Goal: Task Accomplishment & Management: Use online tool/utility

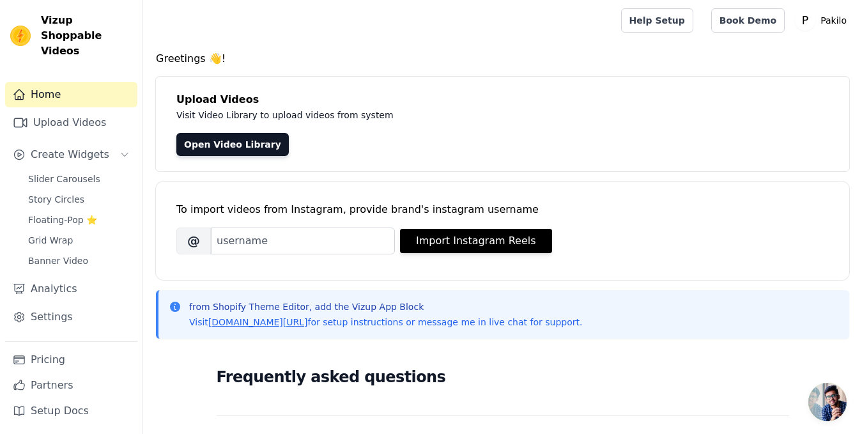
drag, startPoint x: 275, startPoint y: 282, endPoint x: 235, endPoint y: 288, distance: 40.8
click at [235, 288] on div "Greetings 👋! Upload Videos Visit Video Library to upload videos from system Ope…" at bounding box center [502, 384] width 719 height 666
drag, startPoint x: 273, startPoint y: 188, endPoint x: 259, endPoint y: 190, distance: 13.7
click at [259, 190] on div "To import videos from Instagram, provide brand's instagram username Brand's Ins…" at bounding box center [502, 221] width 653 height 78
click at [233, 153] on link "Open Video Library" at bounding box center [232, 144] width 112 height 23
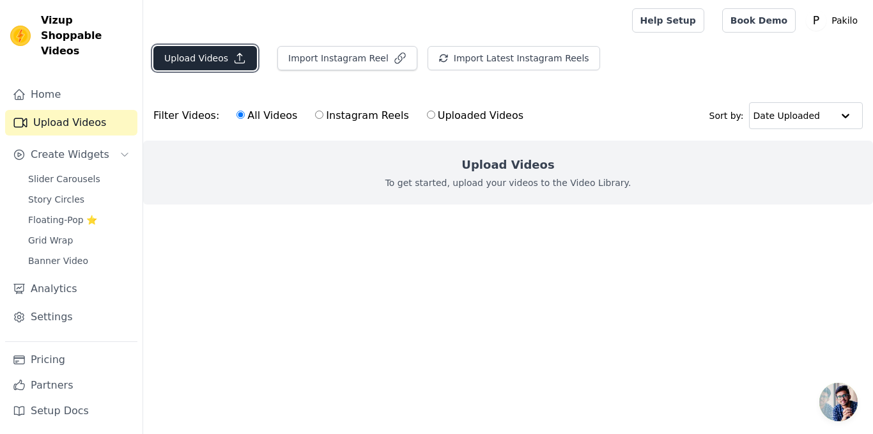
click at [219, 58] on button "Upload Videos" at bounding box center [205, 58] width 104 height 24
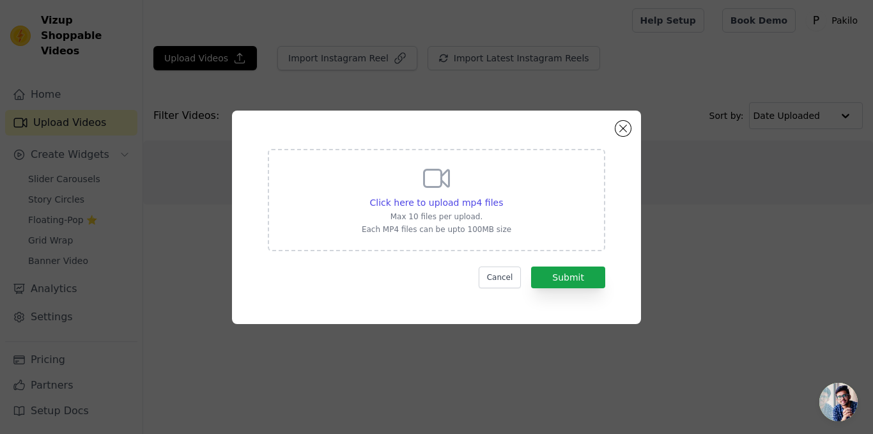
click at [435, 213] on p "Max 10 files per upload." at bounding box center [437, 217] width 150 height 10
click at [502, 196] on input "Click here to upload mp4 files Max 10 files per upload. Each MP4 files can be u…" at bounding box center [502, 196] width 1 height 1
type input "C:\fakepath\video.mp4"
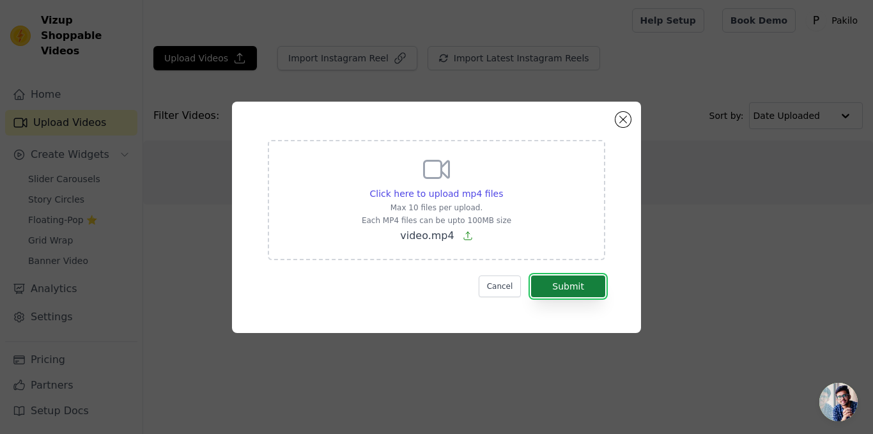
click at [575, 291] on button "Submit" at bounding box center [568, 286] width 74 height 22
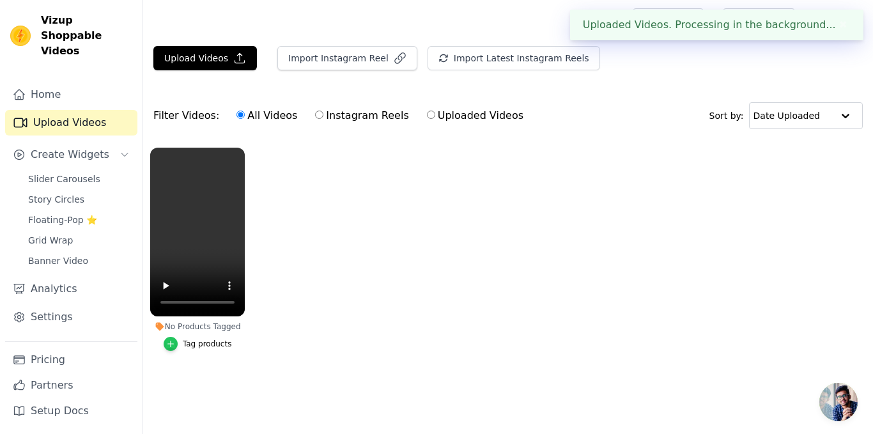
click at [178, 345] on div "button" at bounding box center [171, 344] width 14 height 14
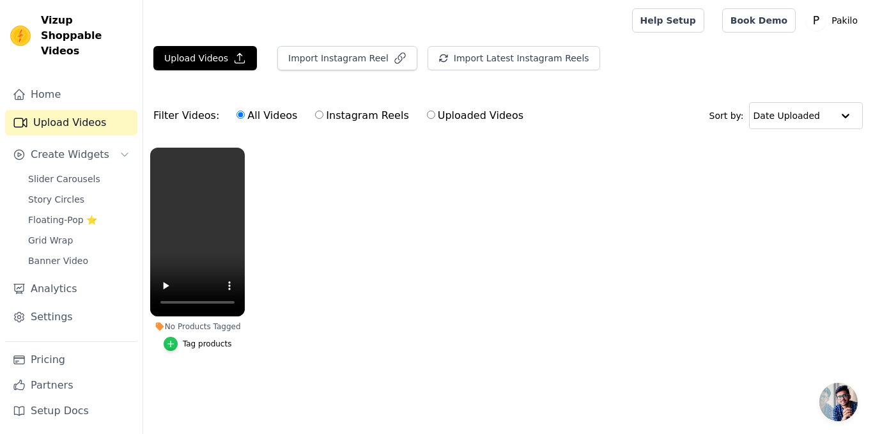
click at [168, 344] on div "button" at bounding box center [171, 344] width 14 height 14
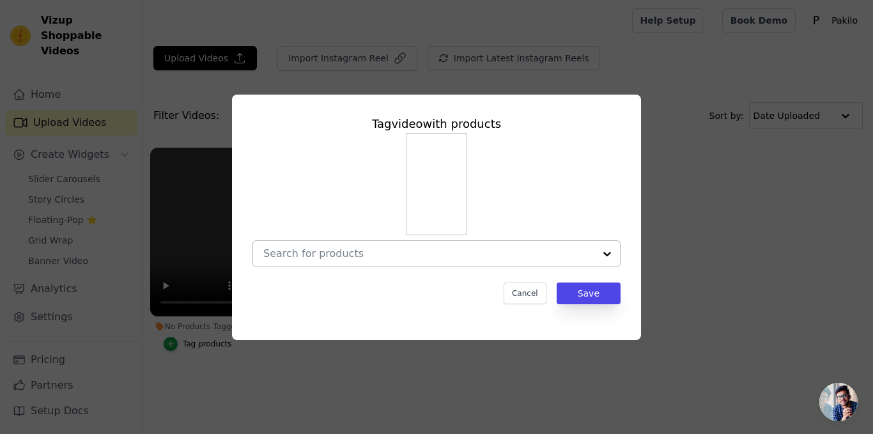
click at [598, 251] on div at bounding box center [607, 254] width 26 height 26
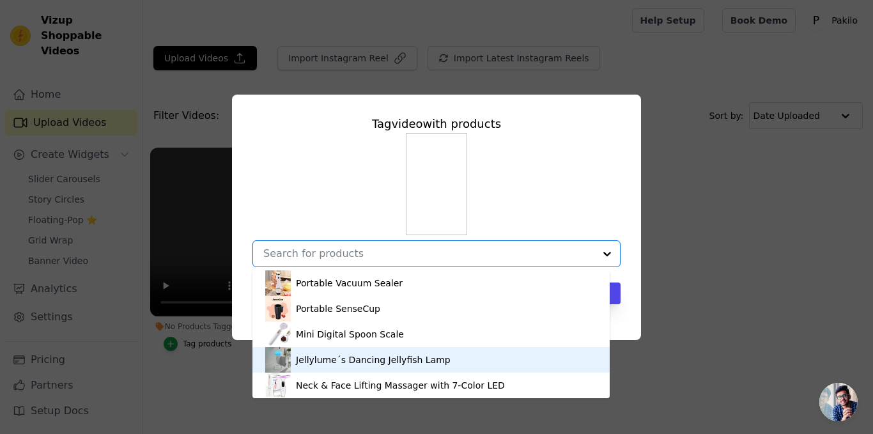
click at [312, 362] on div "Jellylume´s Dancing Jellyfish Lamp" at bounding box center [373, 359] width 155 height 13
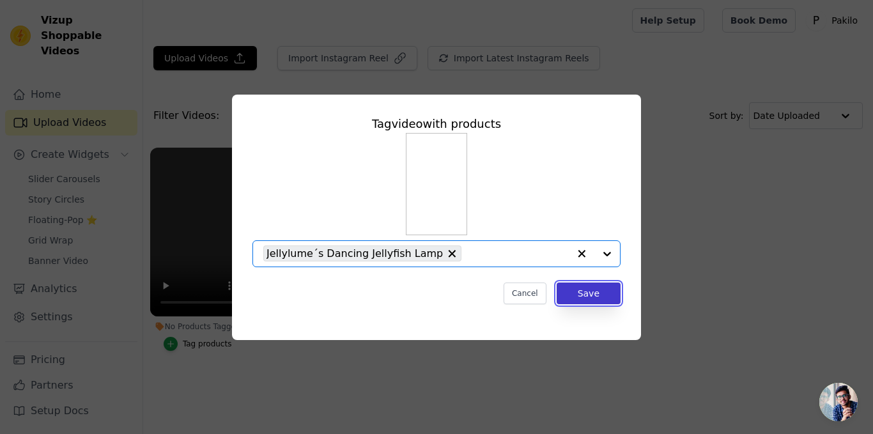
click at [596, 291] on button "Save" at bounding box center [589, 294] width 64 height 22
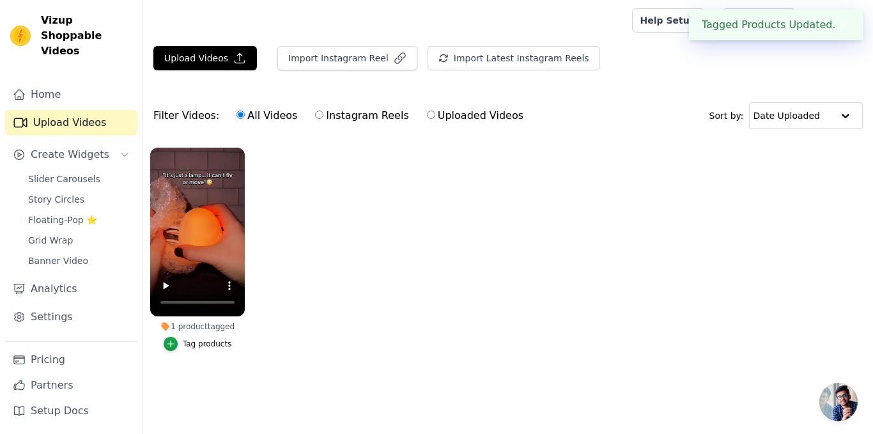
drag, startPoint x: 373, startPoint y: 247, endPoint x: 352, endPoint y: 255, distance: 22.7
click at [352, 255] on ul "1 product tagged Tag products" at bounding box center [508, 262] width 730 height 243
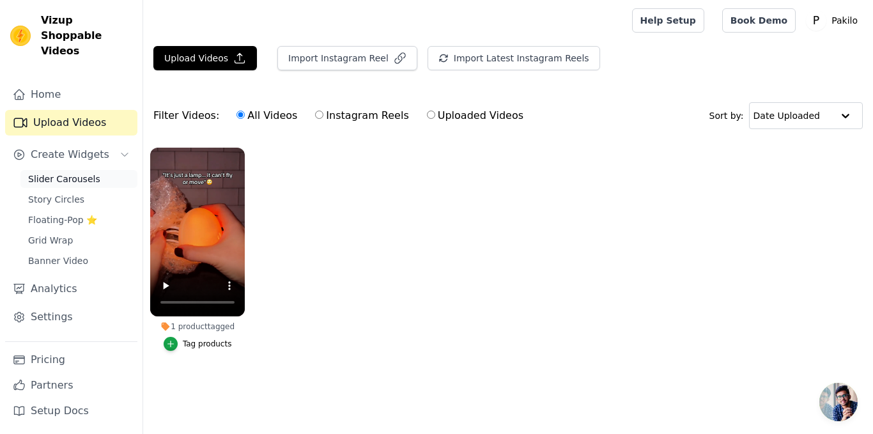
click at [86, 173] on span "Slider Carousels" at bounding box center [64, 179] width 72 height 13
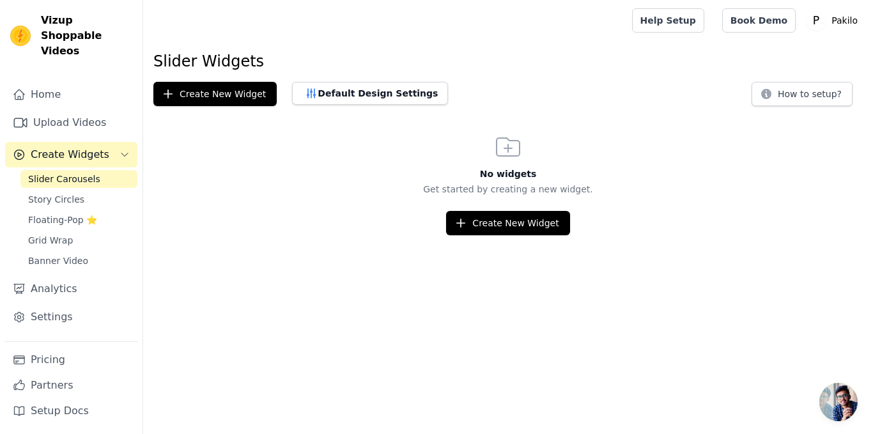
drag, startPoint x: 276, startPoint y: 171, endPoint x: 212, endPoint y: 183, distance: 65.6
click at [212, 183] on p "Get started by creating a new widget." at bounding box center [508, 189] width 730 height 13
click at [793, 89] on button "How to setup?" at bounding box center [802, 94] width 101 height 24
click at [59, 234] on span "Grid Wrap" at bounding box center [50, 240] width 45 height 13
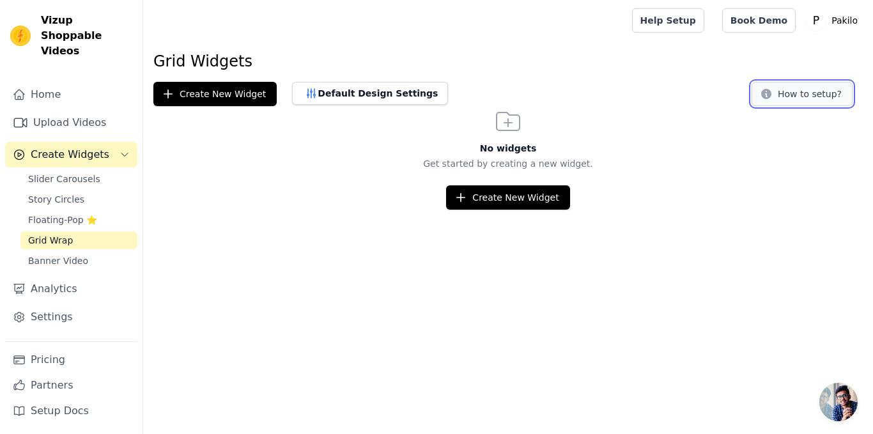
click at [816, 94] on button "How to setup?" at bounding box center [802, 94] width 101 height 24
click at [60, 170] on link "Slider Carousels" at bounding box center [78, 179] width 117 height 18
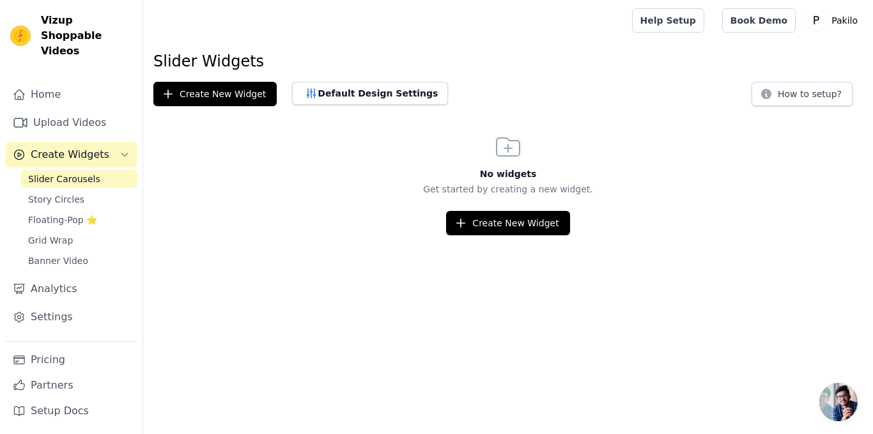
drag, startPoint x: 203, startPoint y: 162, endPoint x: 184, endPoint y: 157, distance: 20.0
click at [184, 157] on div "No widgets Get started by creating a new widget. Create New Widget" at bounding box center [508, 184] width 730 height 104
drag, startPoint x: 274, startPoint y: 205, endPoint x: 196, endPoint y: 229, distance: 81.5
click at [196, 229] on div "Create New Widget" at bounding box center [508, 223] width 730 height 24
click at [59, 193] on span "Story Circles" at bounding box center [56, 199] width 56 height 13
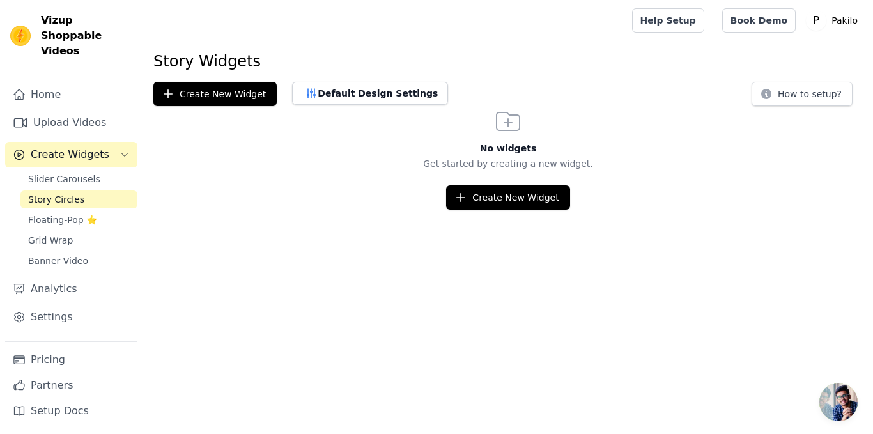
drag, startPoint x: 405, startPoint y: 200, endPoint x: 304, endPoint y: 201, distance: 101.6
click at [304, 201] on div "Create New Widget" at bounding box center [508, 197] width 730 height 24
click at [546, 194] on button "Create New Widget" at bounding box center [507, 197] width 123 height 24
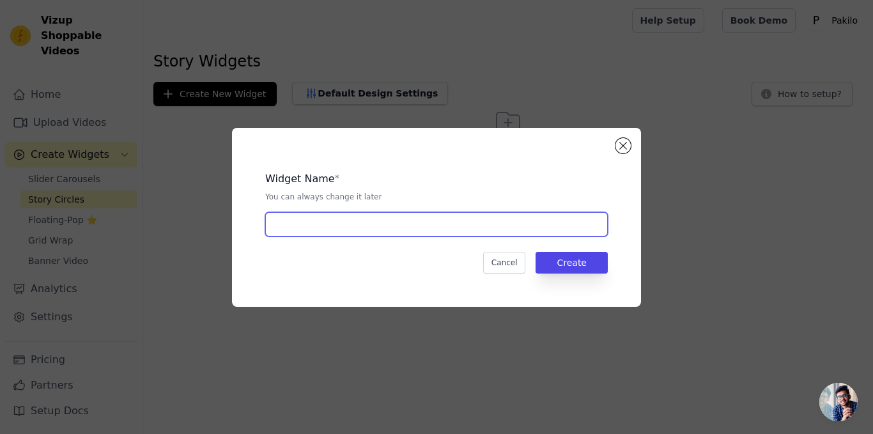
click at [343, 231] on input "text" at bounding box center [436, 224] width 343 height 24
type input "products"
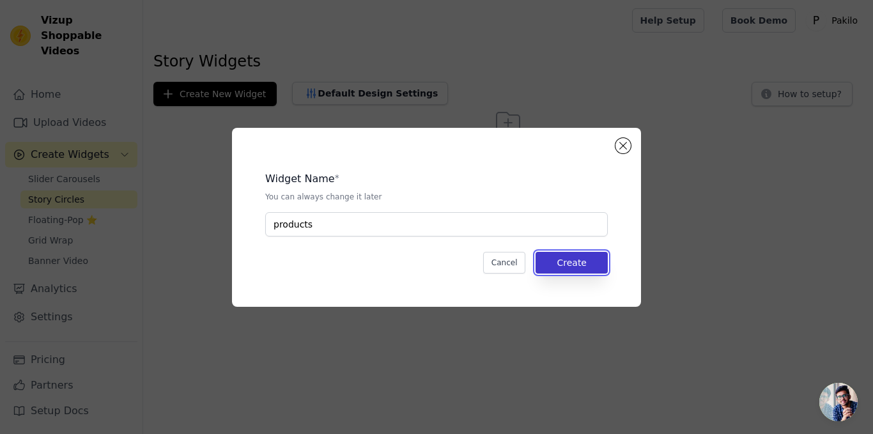
click at [557, 258] on button "Create" at bounding box center [572, 263] width 72 height 22
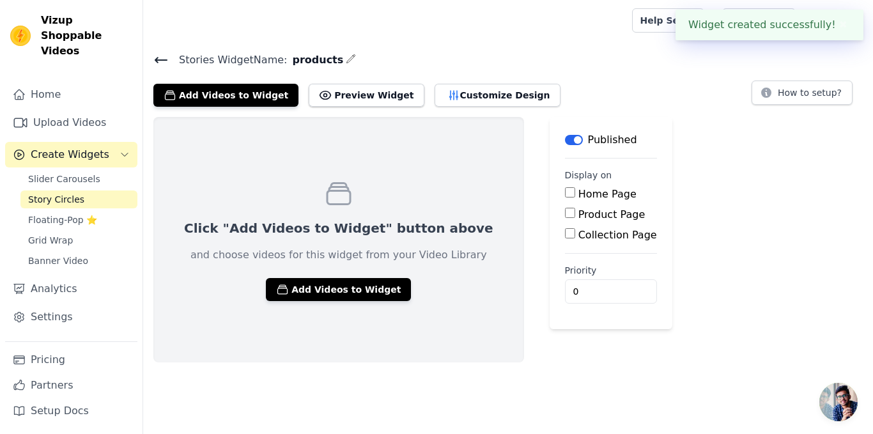
click at [391, 313] on div "Click "Add Videos to Widget" button above and choose videos for this widget fro…" at bounding box center [338, 239] width 371 height 245
click at [565, 190] on input "Home Page" at bounding box center [570, 192] width 10 height 10
checkbox input "true"
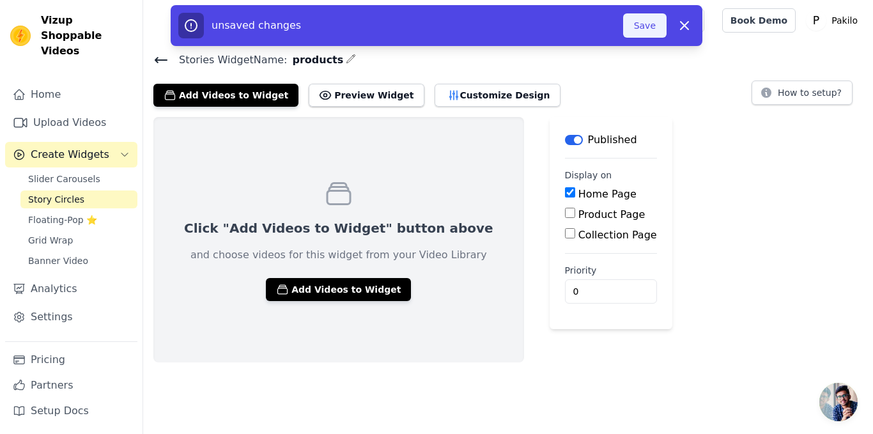
click at [658, 19] on button "Save" at bounding box center [644, 25] width 43 height 24
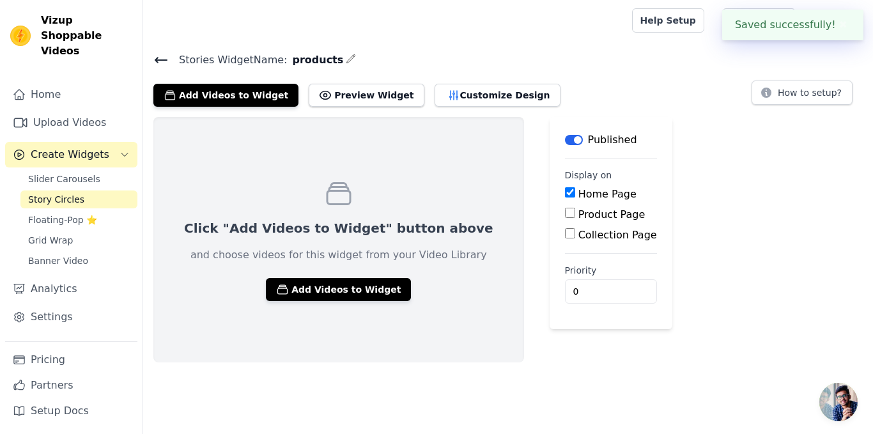
click at [642, 33] on div "Help Setup Book Demo Open user menu P Pakilo Settings Help Docs Sign out" at bounding box center [508, 20] width 730 height 41
click at [335, 305] on div "Click "Add Videos to Widget" button above and choose videos for this widget fro…" at bounding box center [338, 239] width 371 height 245
click at [334, 295] on button "Add Videos to Widget" at bounding box center [338, 289] width 145 height 23
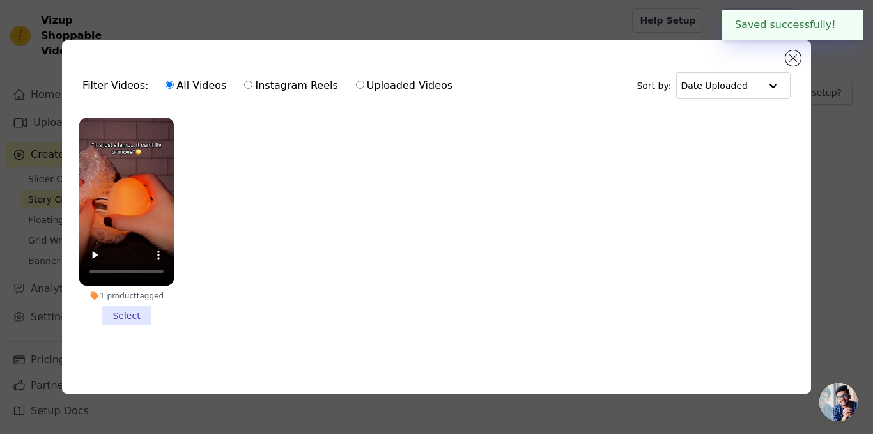
click at [118, 311] on li "1 product tagged Select" at bounding box center [126, 222] width 95 height 208
click at [0, 0] on input "1 product tagged Select" at bounding box center [0, 0] width 0 height 0
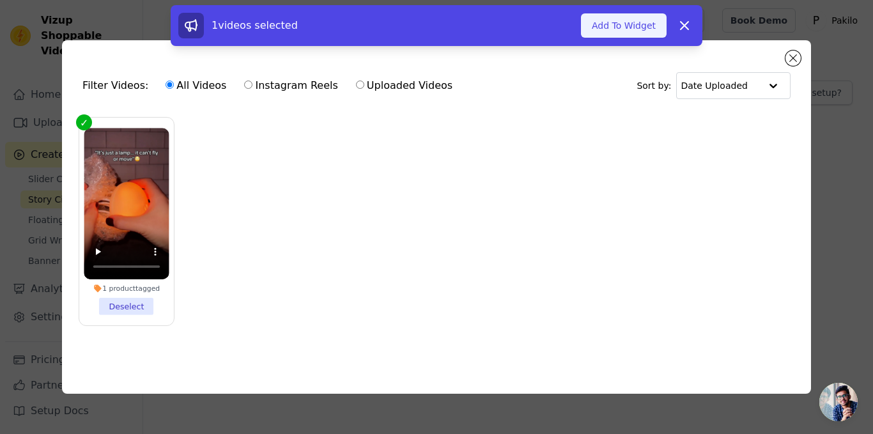
click at [595, 31] on button "Add To Widget" at bounding box center [624, 25] width 86 height 24
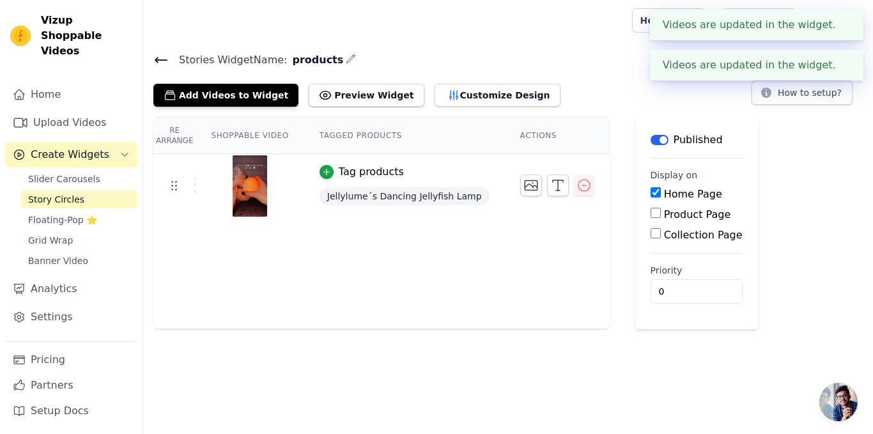
drag, startPoint x: 469, startPoint y: 235, endPoint x: 384, endPoint y: 324, distance: 123.0
click at [385, 324] on div "Re Arrange Shoppable Video Tagged Products Actions Tag products Jellylume´s Dan…" at bounding box center [381, 223] width 456 height 212
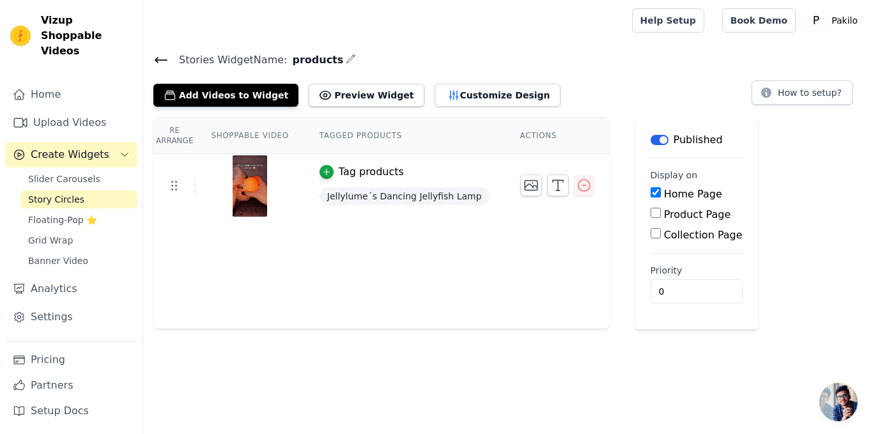
drag, startPoint x: 398, startPoint y: 260, endPoint x: 338, endPoint y: 279, distance: 62.5
click at [338, 279] on div "Re Arrange Shoppable Video Tagged Products Actions Tag products Jellylume´s Dan…" at bounding box center [381, 223] width 456 height 212
click at [435, 94] on button "Customize Design" at bounding box center [498, 95] width 126 height 23
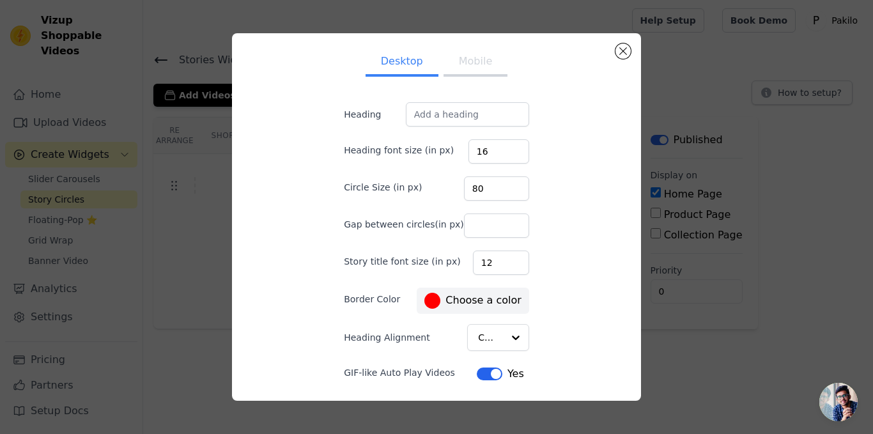
scroll to position [41, 0]
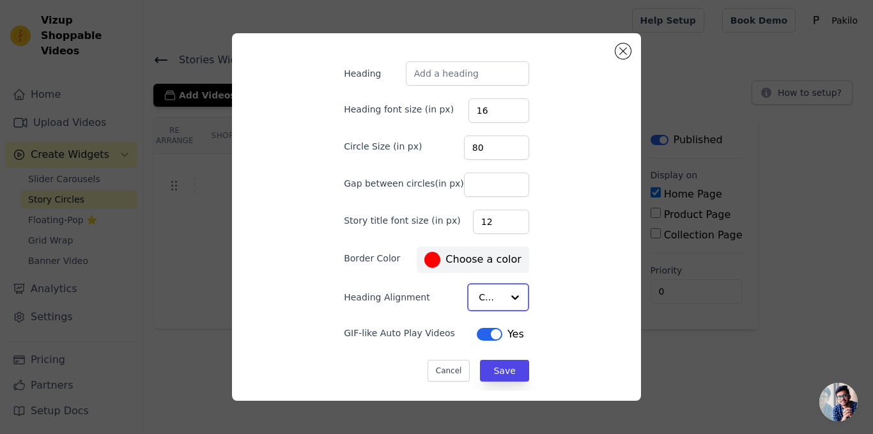
click at [481, 297] on input "Heading Alignment" at bounding box center [491, 297] width 24 height 26
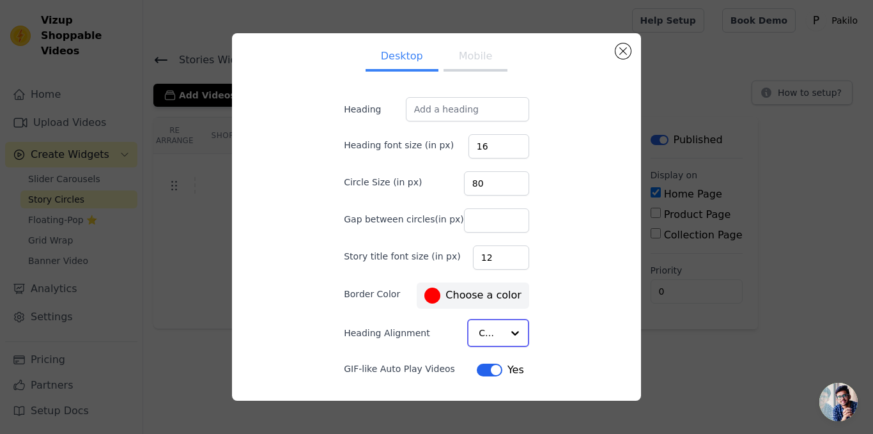
scroll to position [0, 0]
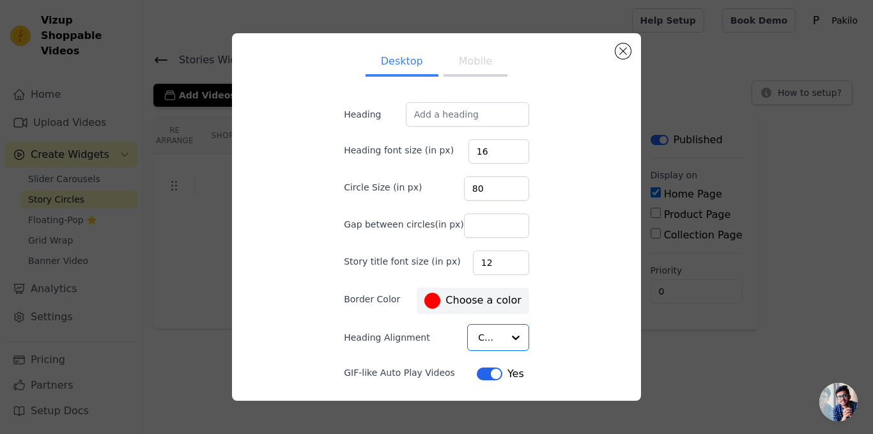
click at [448, 55] on button "Mobile" at bounding box center [476, 63] width 64 height 28
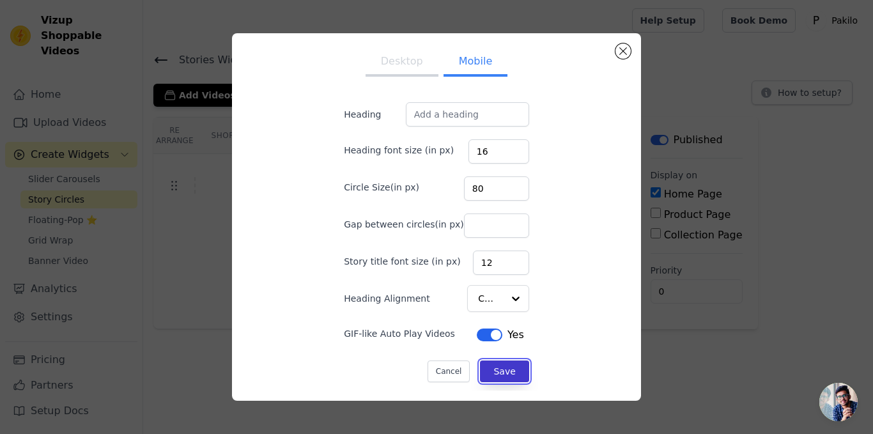
click at [495, 379] on button "Save" at bounding box center [504, 371] width 49 height 22
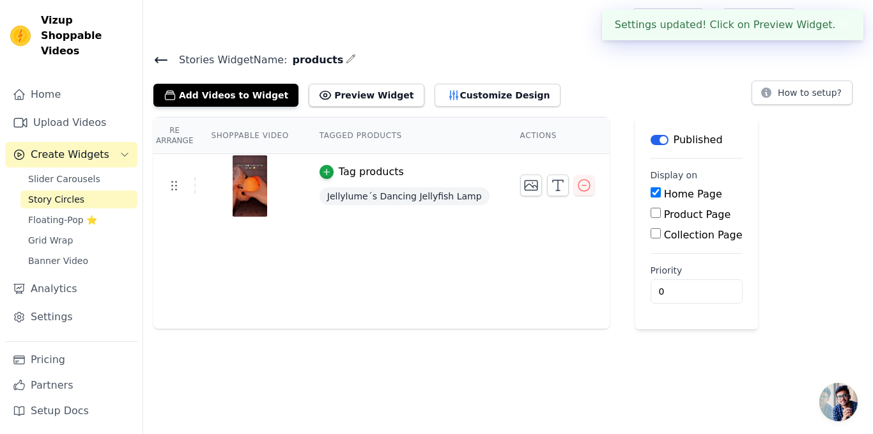
click at [350, 107] on div "Stories Widget Name: products Add Videos to Widget Preview Widget Customize Des…" at bounding box center [508, 190] width 730 height 278
click at [334, 97] on button "Preview Widget" at bounding box center [366, 95] width 115 height 23
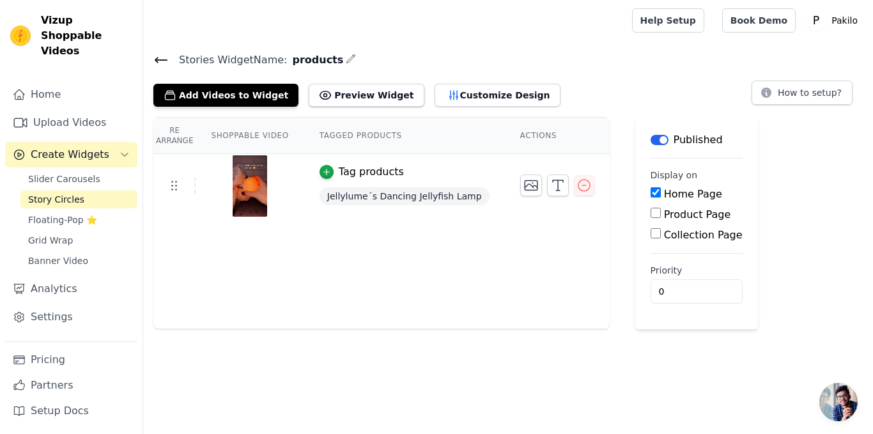
click at [415, 107] on div "Stories Widget Name: products Add Videos to Widget Preview Widget Customize Des…" at bounding box center [508, 190] width 730 height 278
click at [447, 99] on icon "button" at bounding box center [453, 95] width 13 height 13
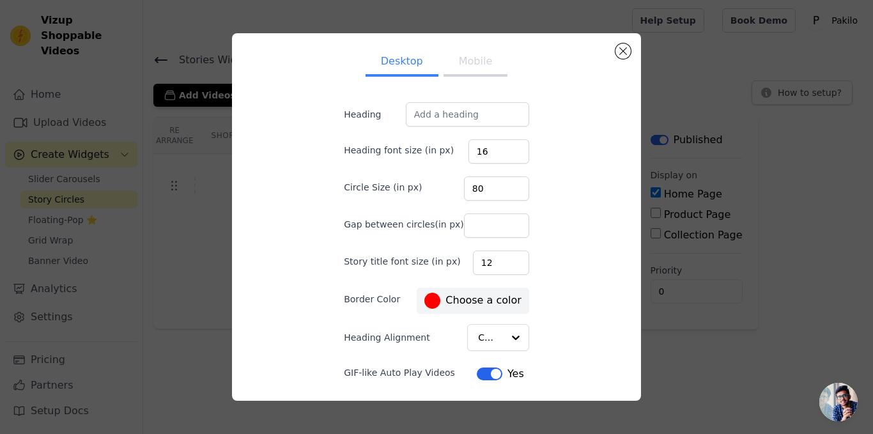
click at [430, 300] on div at bounding box center [432, 301] width 16 height 16
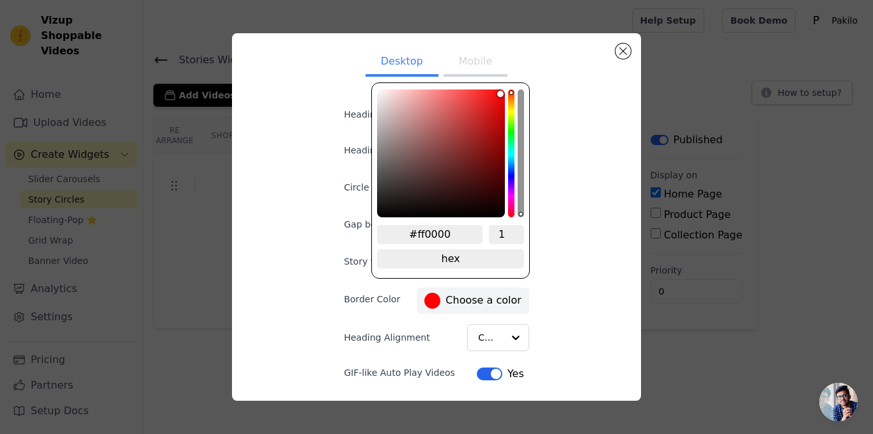
click at [435, 240] on input "#ff0000" at bounding box center [429, 234] width 105 height 19
type input "#f3b8f"
type input "#f3b8ff"
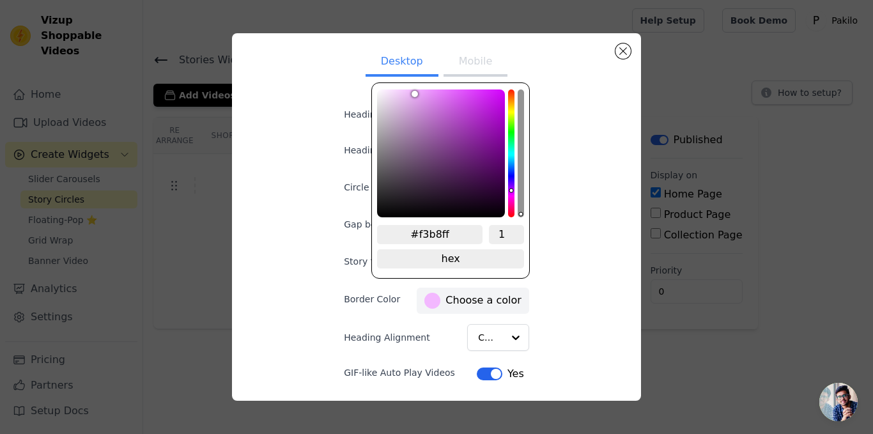
click at [453, 238] on input "#f3b8ff" at bounding box center [429, 234] width 105 height 19
drag, startPoint x: 447, startPoint y: 238, endPoint x: 415, endPoint y: 231, distance: 32.7
click at [415, 231] on input "#f3b8ff" at bounding box center [429, 234] width 105 height 19
type input "#43b8f"
type input "#43b8ff"
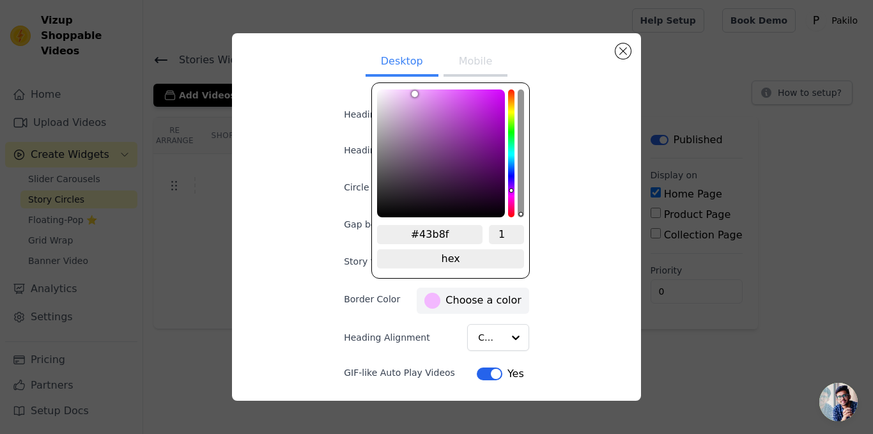
type input "#43b8ff"
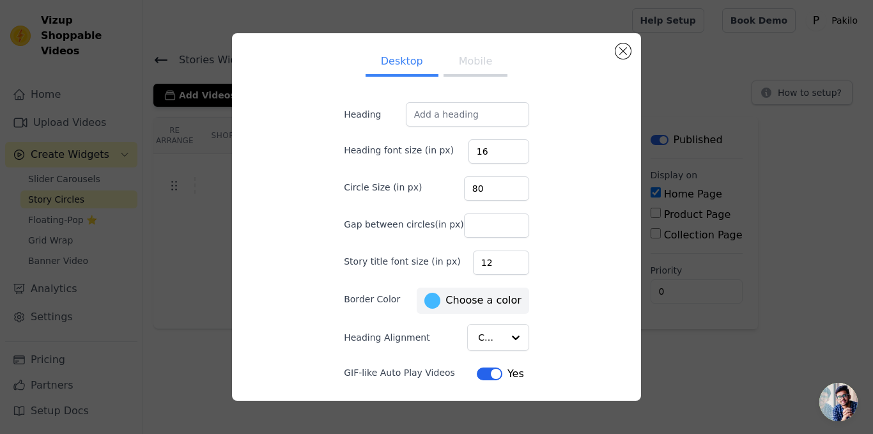
click at [566, 231] on div "Desktop Mobile Heading Heading font size (in px) 16 Circle Size (in px) 80 Gap …" at bounding box center [436, 216] width 389 height 347
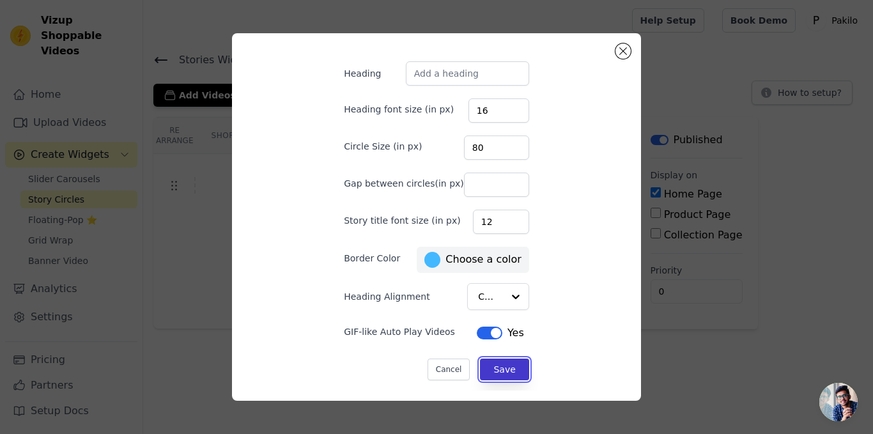
click at [500, 368] on button "Save" at bounding box center [504, 370] width 49 height 22
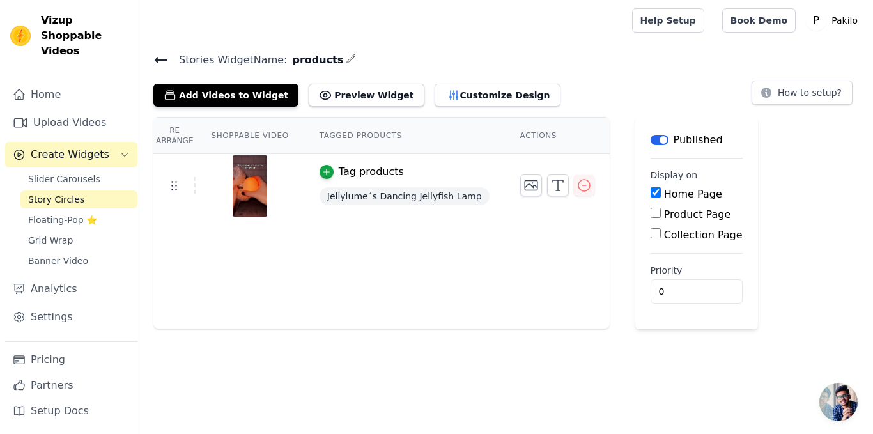
click at [379, 325] on div "Re Arrange Shoppable Video Tagged Products Actions Tag products Jellylume´s Dan…" at bounding box center [381, 223] width 456 height 212
click at [85, 110] on link "Upload Videos" at bounding box center [71, 123] width 132 height 26
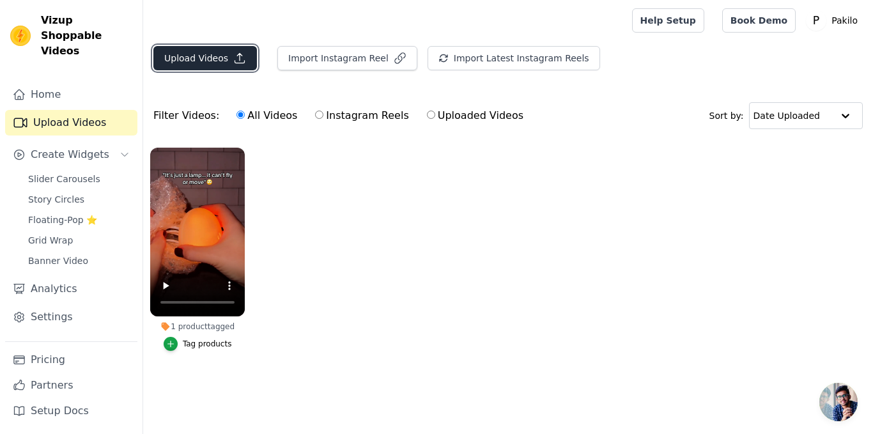
click at [197, 47] on button "Upload Videos" at bounding box center [205, 58] width 104 height 24
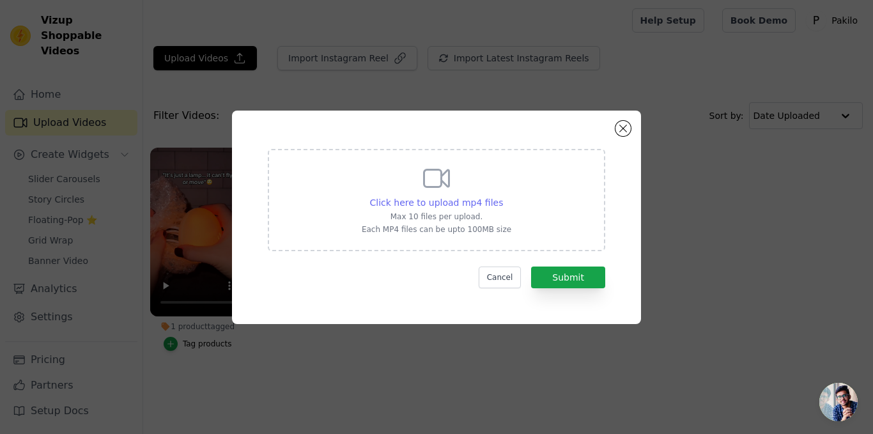
click at [421, 203] on span "Click here to upload mp4 files" at bounding box center [437, 203] width 134 height 10
click at [502, 196] on input "Click here to upload mp4 files Max 10 files per upload. Each MP4 files can be u…" at bounding box center [502, 196] width 1 height 1
type input "C:\fakepath\tiktoker-cloud-y5ytipy.mp4"
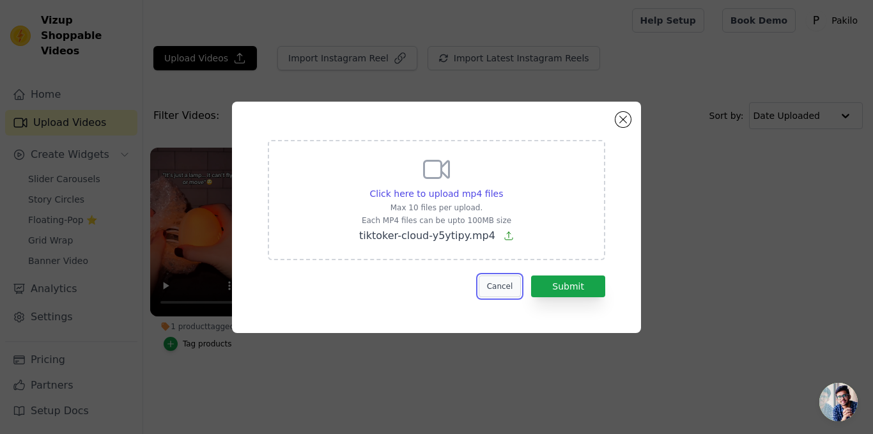
click at [497, 291] on button "Cancel" at bounding box center [500, 286] width 43 height 22
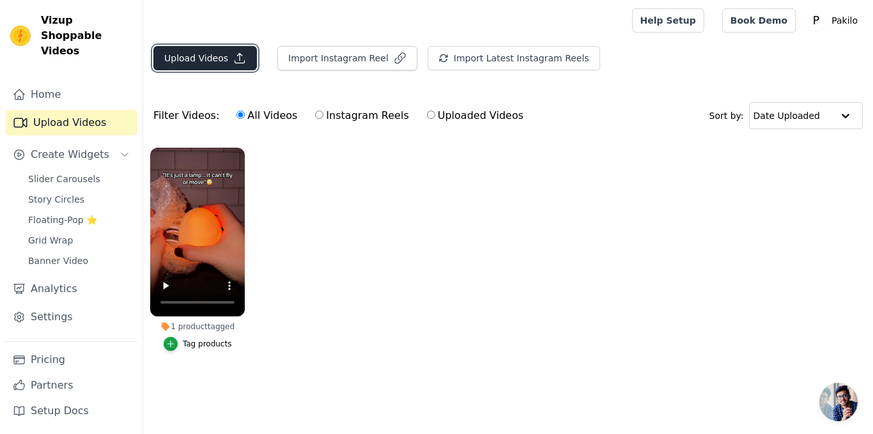
click at [198, 54] on button "Upload Videos" at bounding box center [205, 58] width 104 height 24
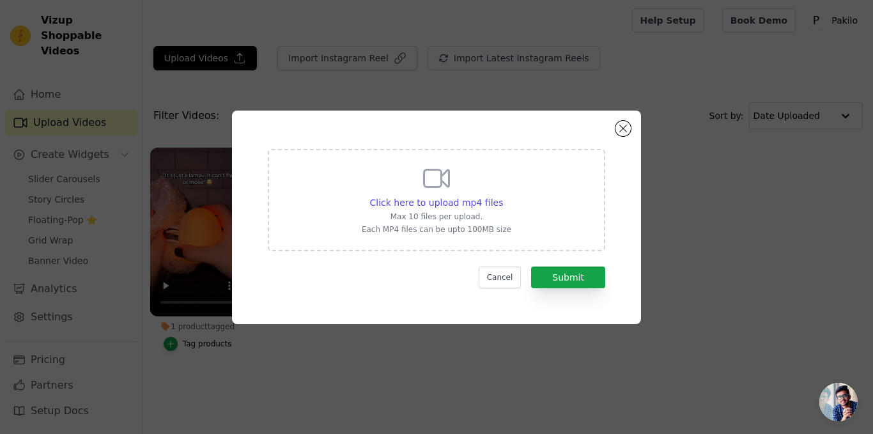
click at [406, 212] on p "Max 10 files per upload." at bounding box center [437, 217] width 150 height 10
click at [502, 196] on input "Click here to upload mp4 files Max 10 files per upload. Each MP4 files can be u…" at bounding box center [502, 196] width 1 height 1
click at [449, 201] on span "Click here to upload mp4 files" at bounding box center [437, 203] width 134 height 10
click at [502, 196] on input "Click here to upload mp4 files Max 10 files per upload. Each MP4 files can be u…" at bounding box center [502, 196] width 1 height 1
drag, startPoint x: 565, startPoint y: 127, endPoint x: 540, endPoint y: 128, distance: 24.9
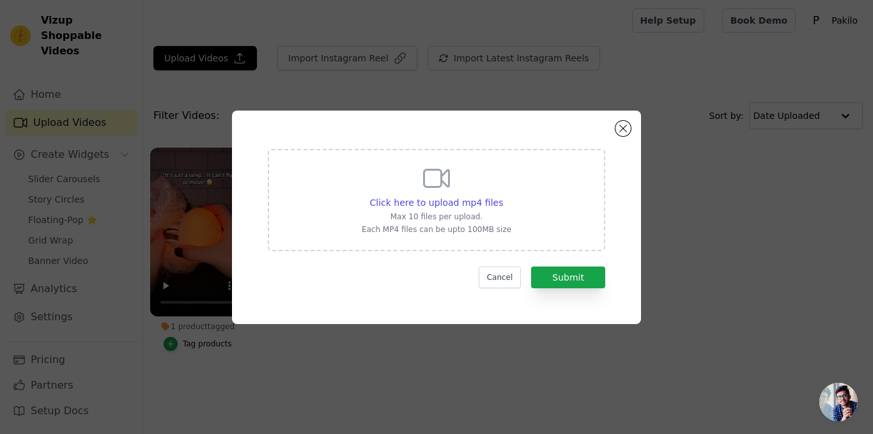
click at [534, 131] on div "Click here to upload mp4 files Max 10 files per upload. Each MP4 files can be u…" at bounding box center [436, 217] width 409 height 213
click at [562, 181] on div "Click here to upload mp4 files Max 10 files per upload. Each MP4 files can be u…" at bounding box center [436, 200] width 337 height 102
click at [503, 196] on input "Click here to upload mp4 files Max 10 files per upload. Each MP4 files can be u…" at bounding box center [502, 196] width 1 height 1
type input "C:\fakepath\[DOMAIN_NAME]_1755416443325.mp4"
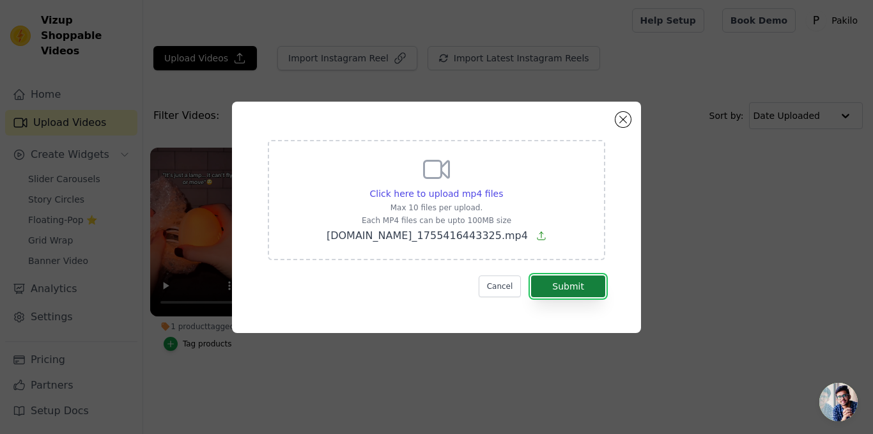
click at [570, 292] on button "Submit" at bounding box center [568, 286] width 74 height 22
click at [588, 279] on button "Submit" at bounding box center [568, 286] width 74 height 22
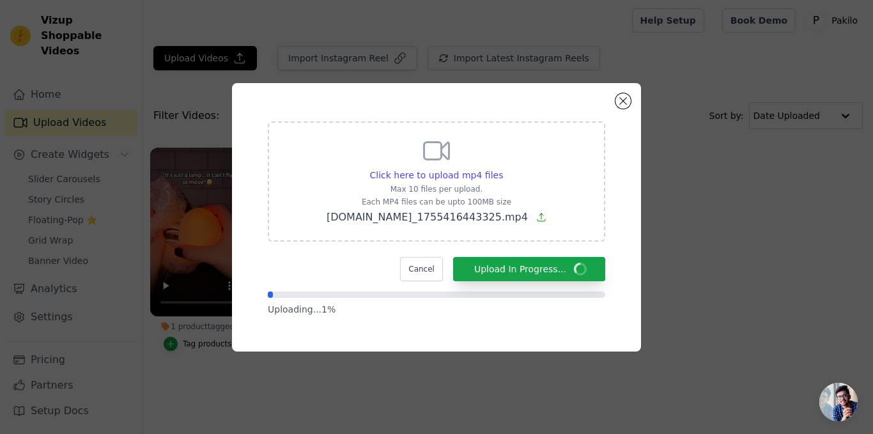
drag, startPoint x: 572, startPoint y: 325, endPoint x: 542, endPoint y: 330, distance: 30.4
click at [542, 330] on div "Click here to upload mp4 files Max 10 files per upload. Each MP4 files can be u…" at bounding box center [436, 217] width 409 height 268
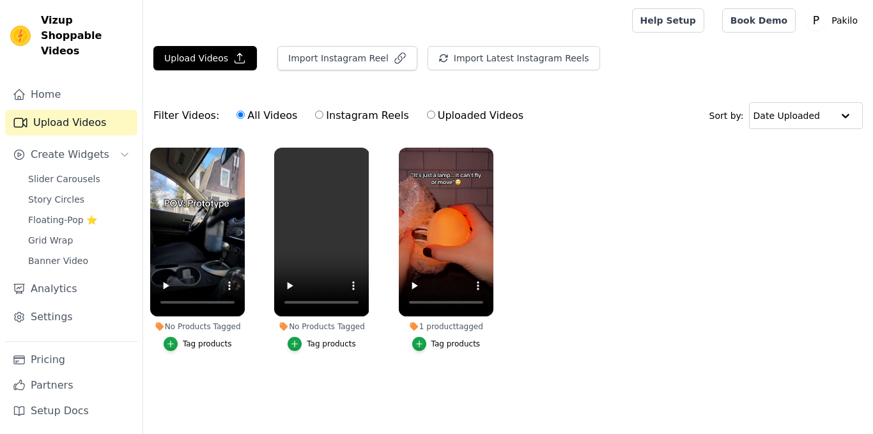
click at [206, 348] on div "Tag products" at bounding box center [207, 344] width 49 height 10
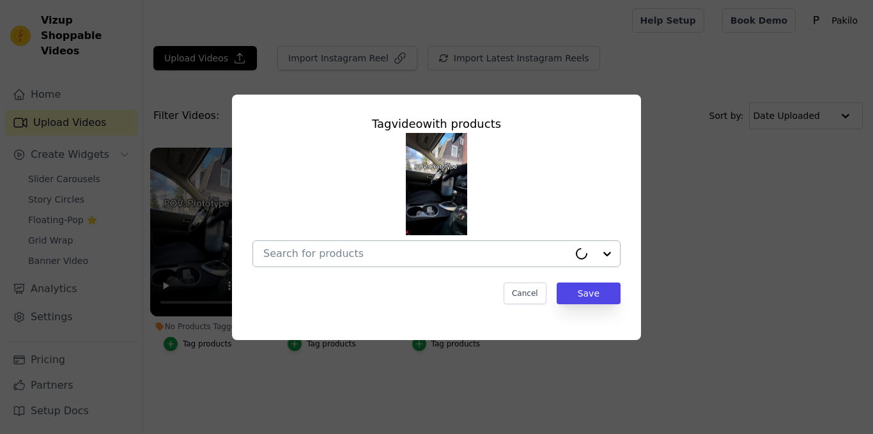
click at [392, 265] on div at bounding box center [416, 254] width 306 height 26
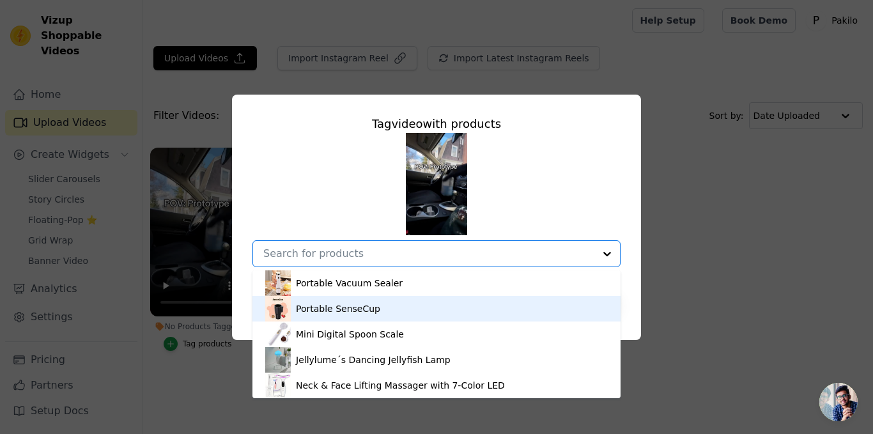
click at [321, 306] on div "Portable SenseCup" at bounding box center [338, 308] width 84 height 13
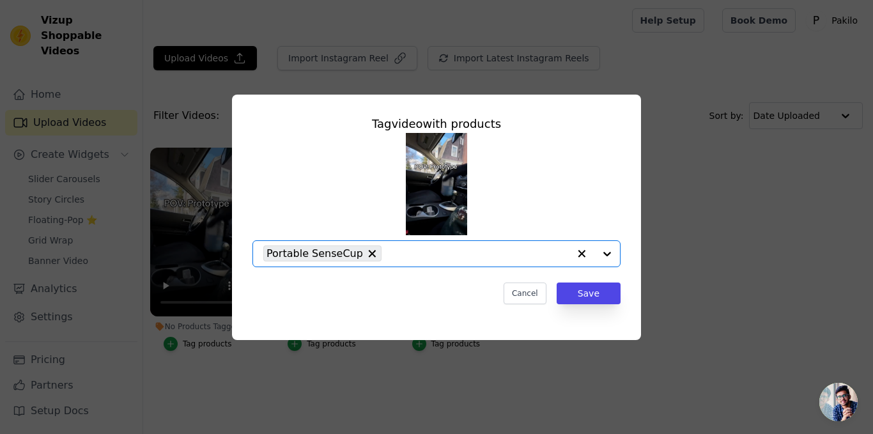
click at [601, 282] on div "Tag video with products Option Portable SenseCup, selected. Select is focused, …" at bounding box center [436, 210] width 389 height 210
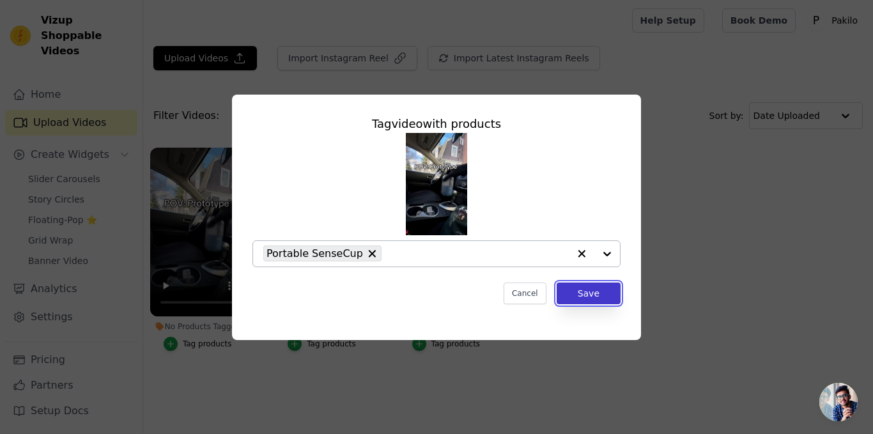
click at [601, 283] on button "Save" at bounding box center [589, 294] width 64 height 22
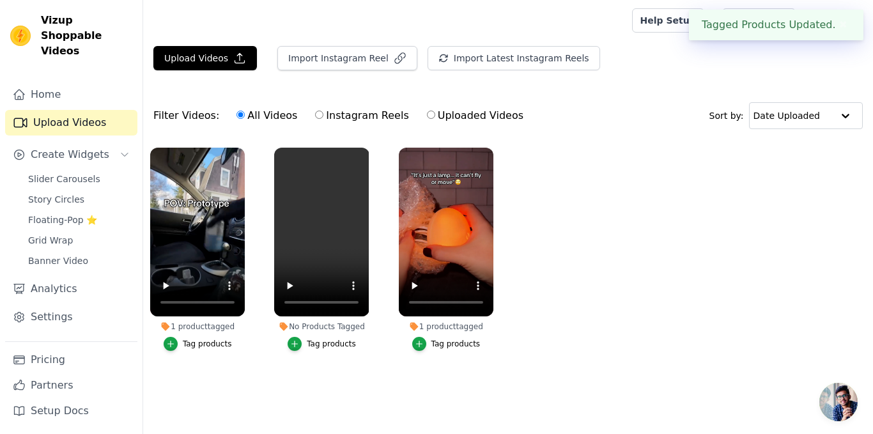
click at [295, 398] on main "Upload Videos Import Instagram Reel Import Latest Instagram Reels Import Latest…" at bounding box center [508, 227] width 730 height 373
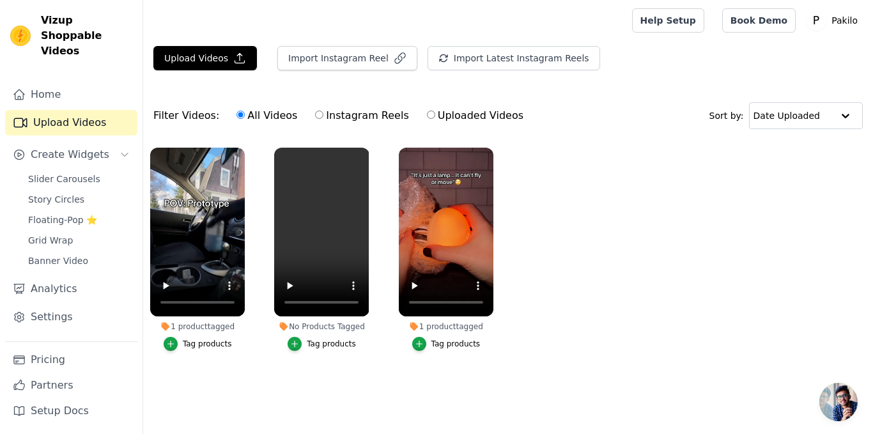
drag, startPoint x: 305, startPoint y: 388, endPoint x: 270, endPoint y: 396, distance: 36.0
click at [270, 396] on main "Upload Videos Import Instagram Reel Import Latest Instagram Reels Import Latest…" at bounding box center [508, 227] width 730 height 373
click at [55, 193] on span "Story Circles" at bounding box center [56, 199] width 56 height 13
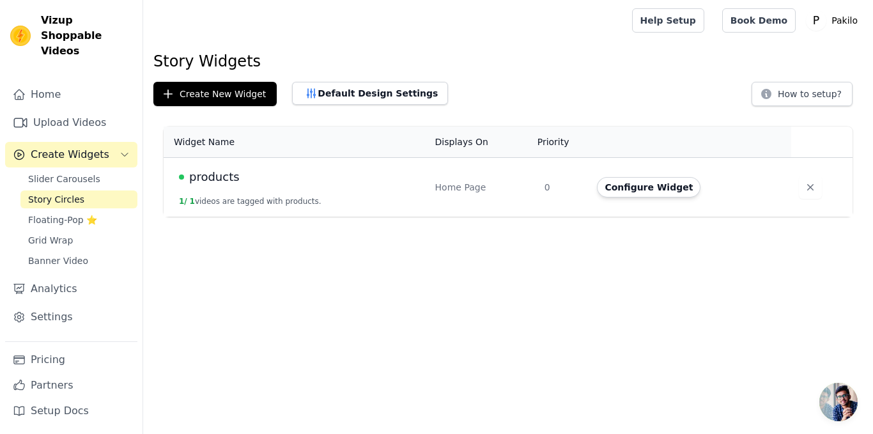
drag, startPoint x: 592, startPoint y: 154, endPoint x: 563, endPoint y: 167, distance: 31.7
click at [563, 167] on td "0" at bounding box center [563, 187] width 53 height 59
click at [483, 189] on div "Home Page" at bounding box center [482, 187] width 94 height 13
click at [624, 186] on button "Configure Widget" at bounding box center [649, 187] width 104 height 20
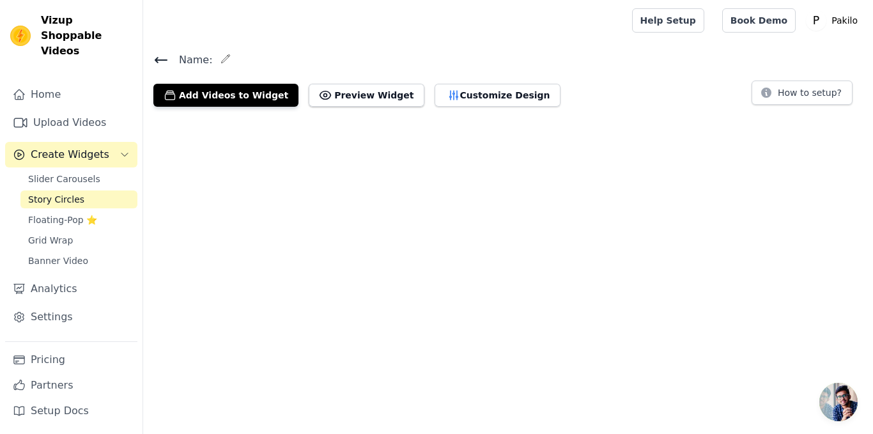
drag, startPoint x: 503, startPoint y: 215, endPoint x: 557, endPoint y: 134, distance: 97.3
click at [557, 117] on html "Vizup Shoppable Videos Home Upload Videos Create Widgets Slider Carousels Story…" at bounding box center [436, 58] width 873 height 117
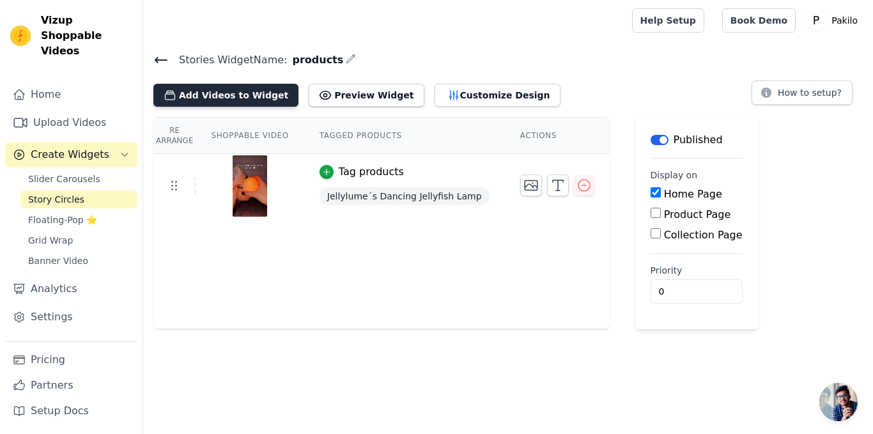
click at [199, 102] on button "Add Videos to Widget" at bounding box center [225, 95] width 145 height 23
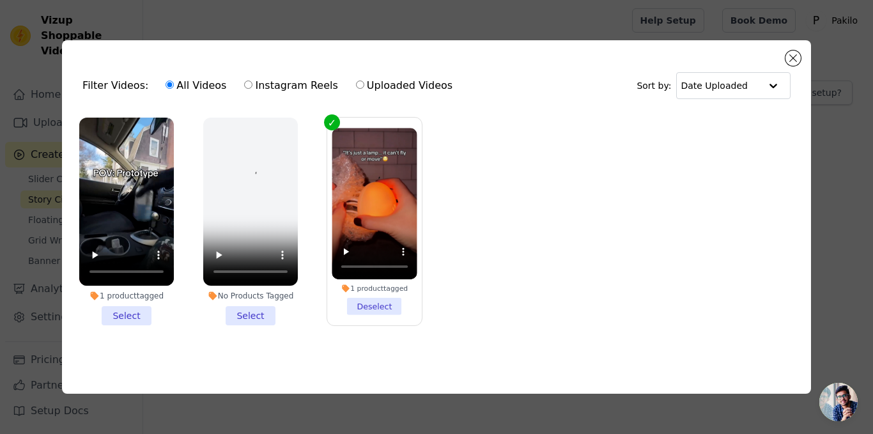
click at [120, 309] on li "1 product tagged Select" at bounding box center [126, 222] width 95 height 208
click at [0, 0] on input "1 product tagged Select" at bounding box center [0, 0] width 0 height 0
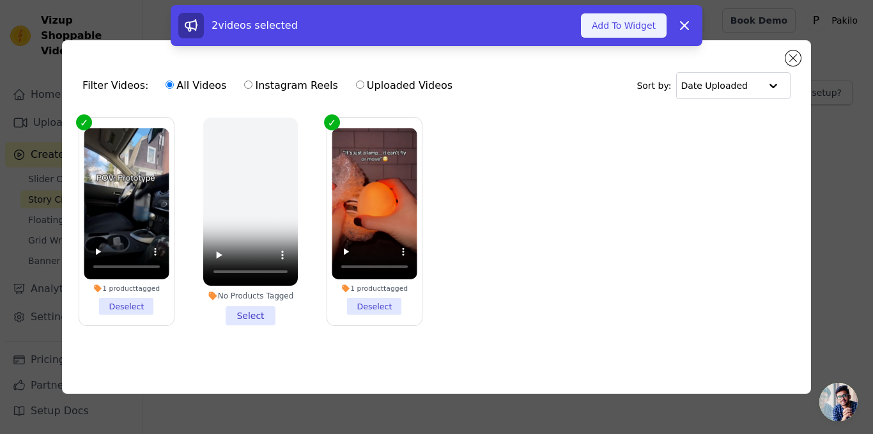
click at [627, 33] on button "Add To Widget" at bounding box center [624, 25] width 86 height 24
drag, startPoint x: 644, startPoint y: 150, endPoint x: 607, endPoint y: 152, distance: 37.8
click at [607, 152] on ul "1 product tagged Deselect No Products Tagged Select 1 product tagged Deselect" at bounding box center [436, 232] width 729 height 242
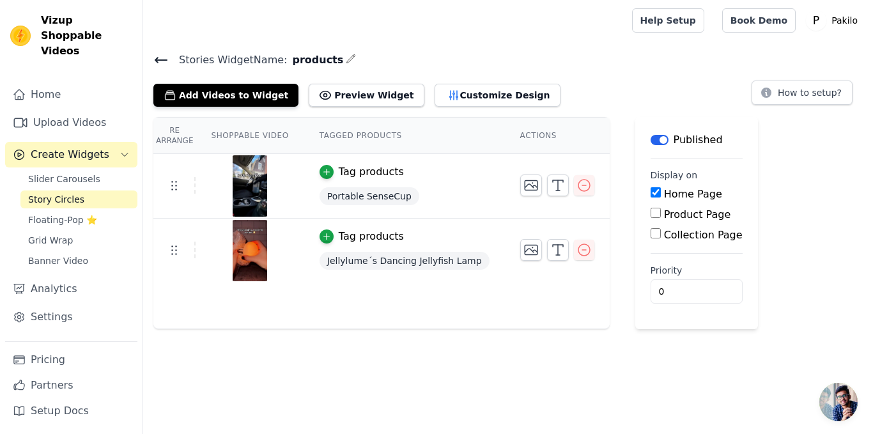
drag, startPoint x: 403, startPoint y: 359, endPoint x: 355, endPoint y: 359, distance: 48.6
click at [355, 329] on html "Vizup Shoppable Videos Home Upload Videos Create Widgets Slider Carousels Story…" at bounding box center [436, 164] width 873 height 329
